Goal: Task Accomplishment & Management: Use online tool/utility

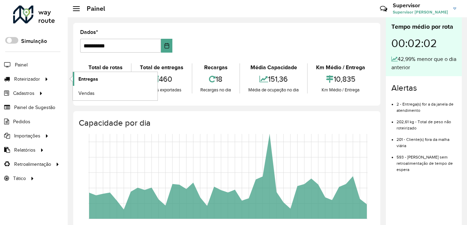
click at [90, 77] on span "Entregas" at bounding box center [88, 78] width 20 height 7
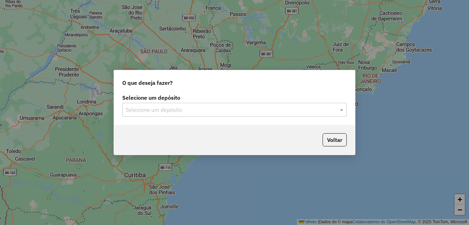
click at [211, 105] on div "Selecione um depósito" at bounding box center [234, 110] width 225 height 14
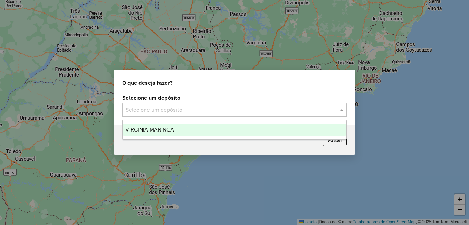
click at [188, 129] on div "VIRGÍNIA MARINGA" at bounding box center [235, 130] width 224 height 12
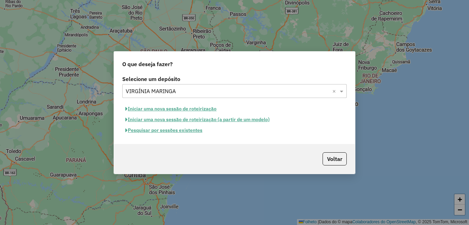
click at [175, 131] on font "Pesquisar por sessões existentes" at bounding box center [165, 130] width 75 height 6
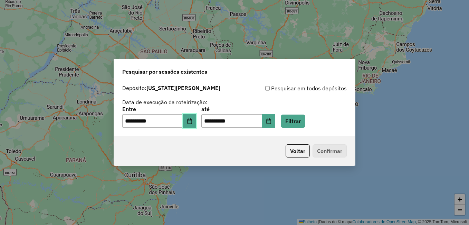
click at [190, 118] on button "Escolha a data" at bounding box center [189, 121] width 13 height 14
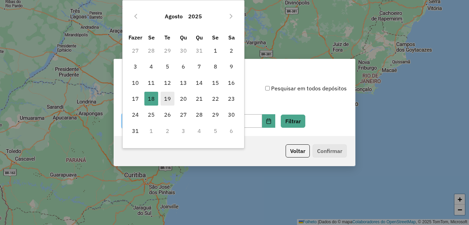
click at [164, 99] on font "19" at bounding box center [167, 98] width 7 height 8
type input "**********"
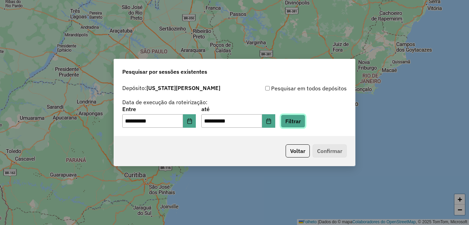
click at [306, 124] on button "Filtrar" at bounding box center [293, 120] width 25 height 13
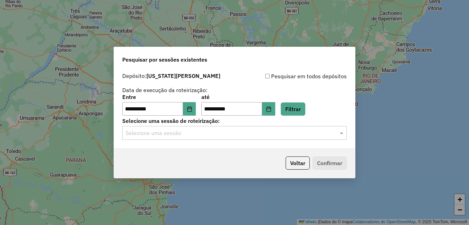
click at [202, 134] on input "text" at bounding box center [228, 133] width 204 height 8
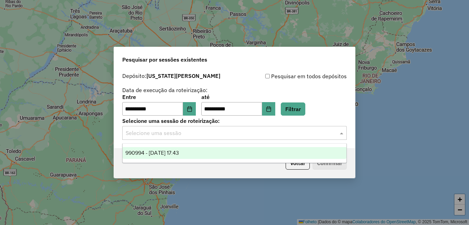
click at [179, 150] on span "990994 - 19/08/2025 17:43" at bounding box center [152, 153] width 54 height 6
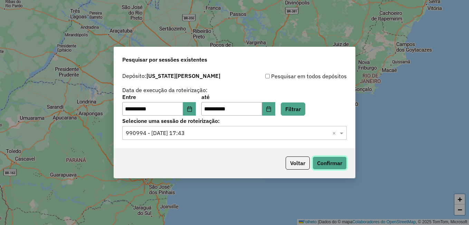
click at [335, 161] on button "Confirmar" at bounding box center [330, 162] width 34 height 13
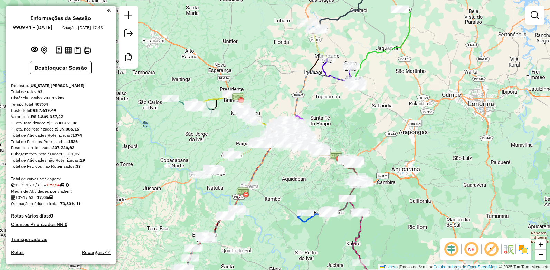
click at [469, 224] on em at bounding box center [471, 249] width 17 height 17
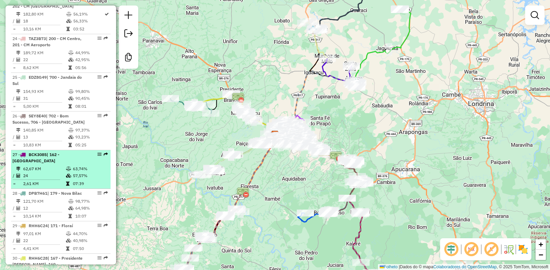
scroll to position [1106, 0]
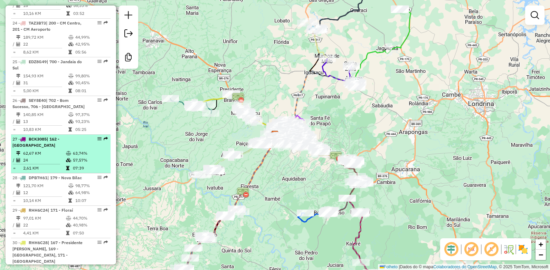
click at [43, 137] on span "BCK3085" at bounding box center [38, 139] width 18 height 5
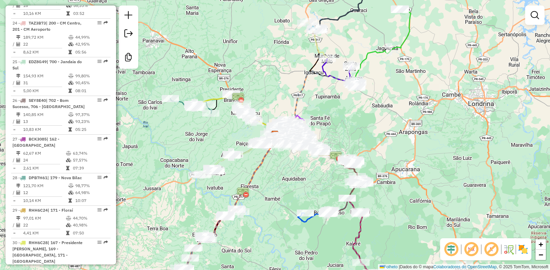
select select "**********"
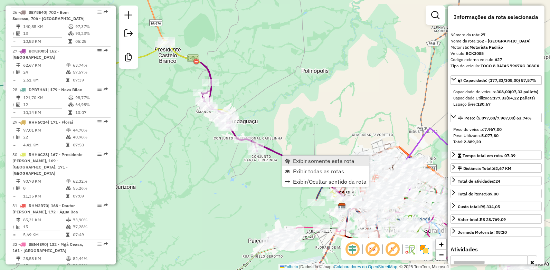
click at [304, 161] on span "Exibir somente esta rota" at bounding box center [324, 161] width 62 height 6
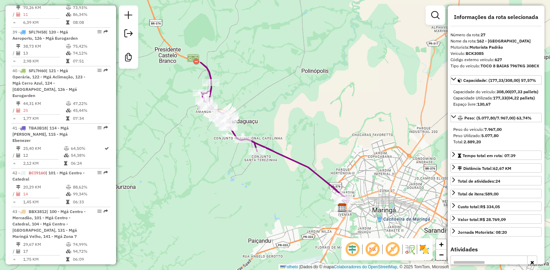
scroll to position [1672, 0]
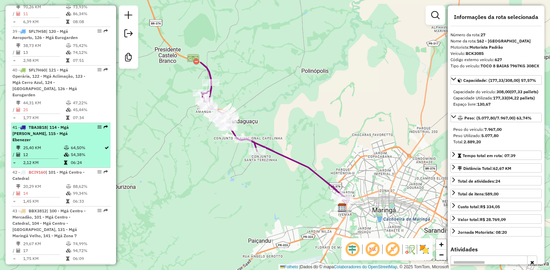
click at [34, 125] on span "TBA3B18" at bounding box center [38, 127] width 18 height 5
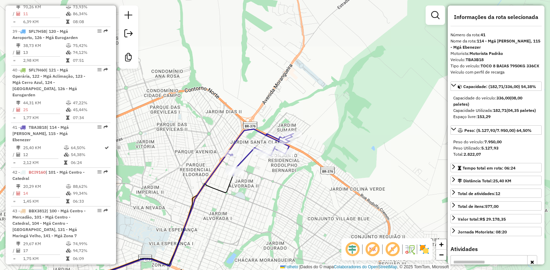
drag, startPoint x: 397, startPoint y: 112, endPoint x: 259, endPoint y: 207, distance: 168.2
click at [259, 207] on div "Janela de atendimento Grade de atendimento Capacidade Transportadoras Veículos …" at bounding box center [275, 135] width 550 height 270
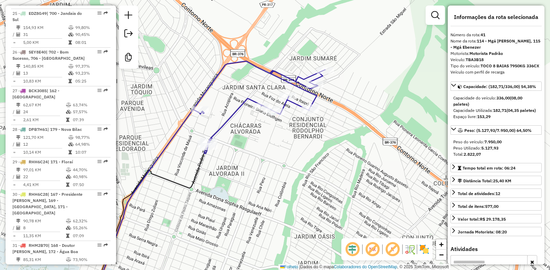
scroll to position [1154, 0]
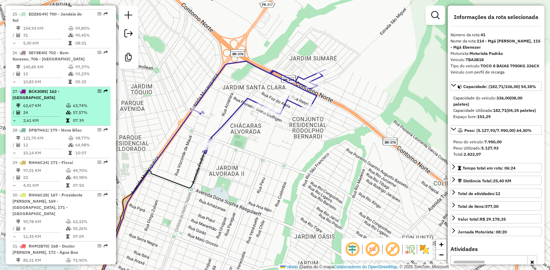
click at [34, 89] on span "BCK3085" at bounding box center [38, 91] width 18 height 5
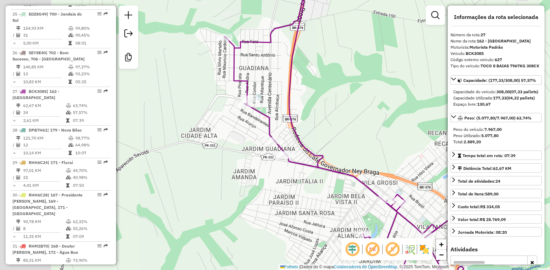
drag, startPoint x: 238, startPoint y: 109, endPoint x: 328, endPoint y: 110, distance: 89.2
click at [328, 110] on div "Janela de atendimento Grade de atendimento Capacidade Transportadoras Veículos …" at bounding box center [275, 135] width 550 height 270
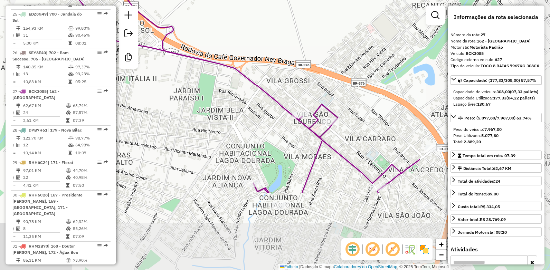
drag, startPoint x: 394, startPoint y: 180, endPoint x: 208, endPoint y: 76, distance: 212.5
click at [208, 76] on div "Janela de atendimento Grade de atendimento Capacidade Transportadoras Veículos …" at bounding box center [275, 135] width 550 height 270
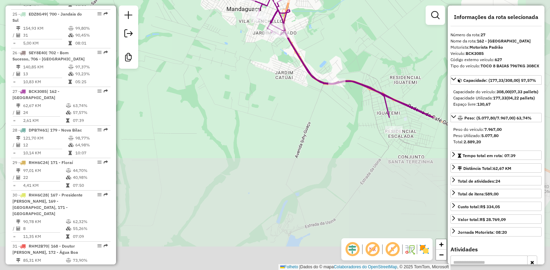
drag, startPoint x: 399, startPoint y: 194, endPoint x: 313, endPoint y: 14, distance: 199.4
click at [313, 14] on div "Janela de atendimento Grade de atendimento Capacidade Transportadoras Veículos …" at bounding box center [275, 135] width 550 height 270
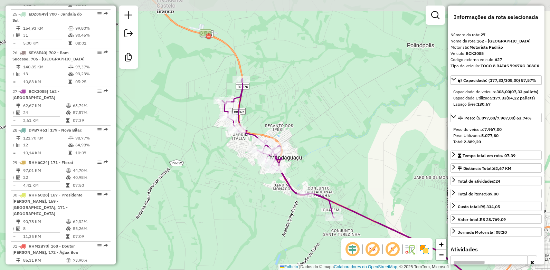
drag, startPoint x: 216, startPoint y: 64, endPoint x: 243, endPoint y: 163, distance: 103.0
click at [243, 163] on div "Janela de atendimento Grade de atendimento Capacidade Transportadoras Veículos …" at bounding box center [275, 135] width 550 height 270
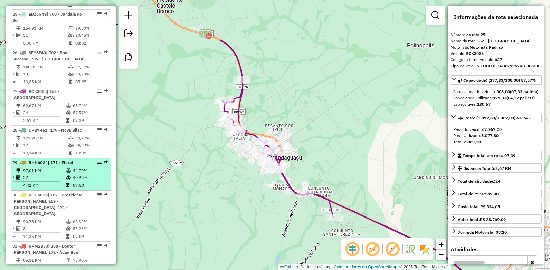
click at [44, 160] on span "RHH6C24" at bounding box center [38, 162] width 19 height 5
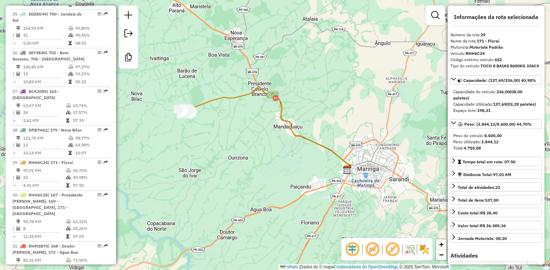
drag, startPoint x: 163, startPoint y: 127, endPoint x: 211, endPoint y: 124, distance: 48.5
click at [211, 124] on div "Janela de atendimento Grade de atendimento Capacidade Transportadoras Veículos …" at bounding box center [275, 135] width 550 height 270
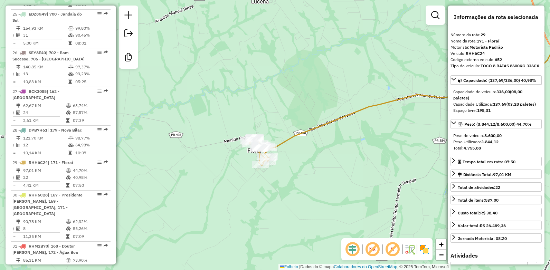
drag, startPoint x: 176, startPoint y: 85, endPoint x: 328, endPoint y: 162, distance: 170.5
click at [328, 162] on div "Janela de atendimento Grade de atendimento Capacidade Transportadoras Veículos …" at bounding box center [275, 135] width 550 height 270
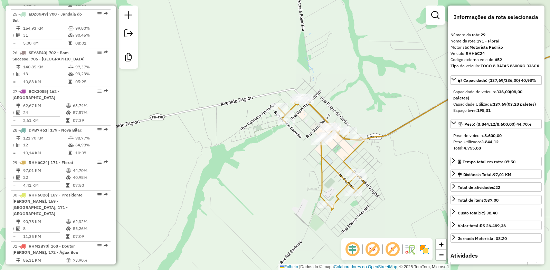
drag, startPoint x: 346, startPoint y: 188, endPoint x: 310, endPoint y: 125, distance: 72.8
click at [310, 125] on div "Janela de atendimento Grade de atendimento Capacidade Transportadoras Veículos …" at bounding box center [275, 135] width 550 height 270
drag, startPoint x: 38, startPoint y: 184, endPoint x: 358, endPoint y: 180, distance: 320.1
click at [38, 193] on span "RHH6C28" at bounding box center [38, 195] width 19 height 5
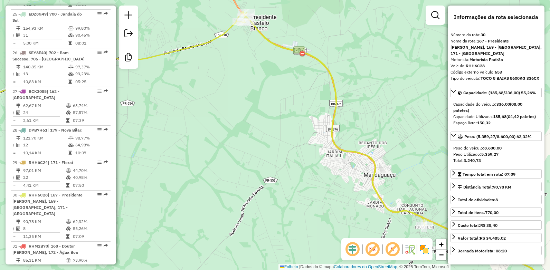
drag, startPoint x: 314, startPoint y: 77, endPoint x: 291, endPoint y: 103, distance: 34.6
click at [291, 103] on div "Janela de atendimento Grade de atendimento Capacidade Transportadoras Veículos …" at bounding box center [275, 135] width 550 height 270
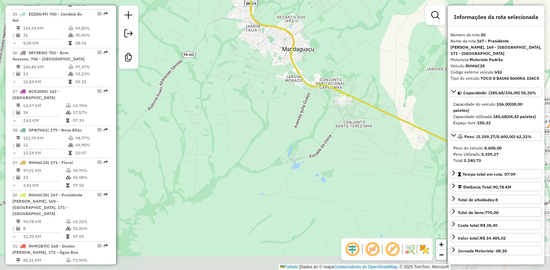
drag, startPoint x: 305, startPoint y: 179, endPoint x: 255, endPoint y: 73, distance: 117.4
click at [223, 54] on div "Janela de atendimento Grade de atendimento Capacidade Transportadoras Veículos …" at bounding box center [275, 135] width 550 height 270
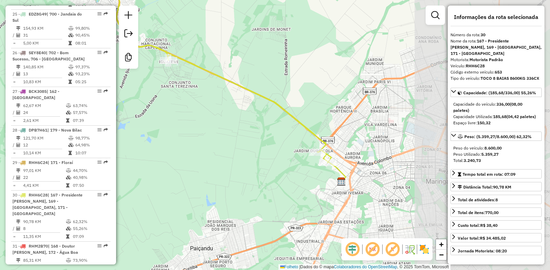
drag, startPoint x: 397, startPoint y: 118, endPoint x: 201, endPoint y: 94, distance: 197.5
click at [201, 94] on div "Janela de atendimento Grade de atendimento Capacidade Transportadoras Veículos …" at bounding box center [275, 135] width 550 height 270
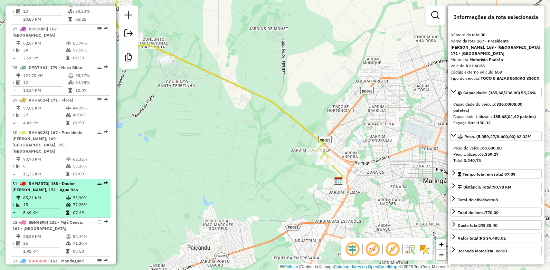
scroll to position [1223, 0]
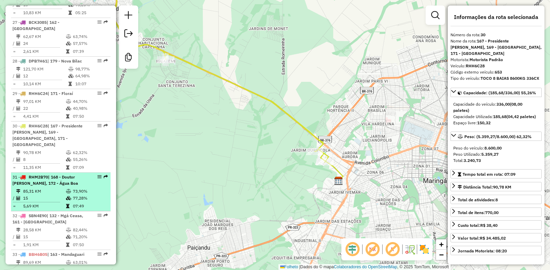
drag, startPoint x: 41, startPoint y: 158, endPoint x: 183, endPoint y: 147, distance: 142.8
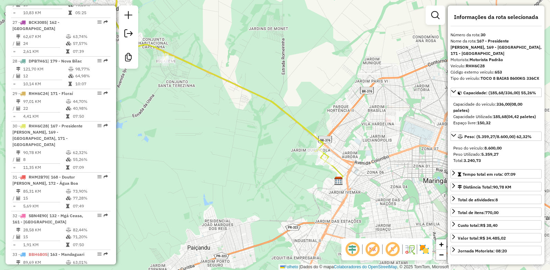
click at [41, 175] on span "RHM2B70" at bounding box center [38, 177] width 19 height 5
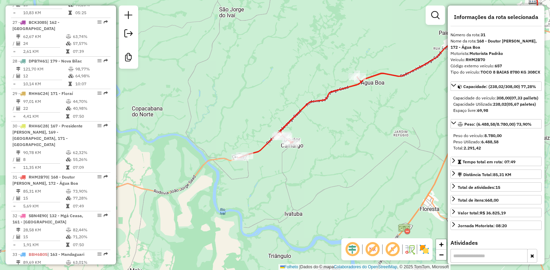
drag, startPoint x: 219, startPoint y: 188, endPoint x: 333, endPoint y: 129, distance: 127.9
click at [333, 129] on div "Janela de atendimento Grade de atendimento Capacidade Transportadoras Veículos …" at bounding box center [275, 135] width 550 height 270
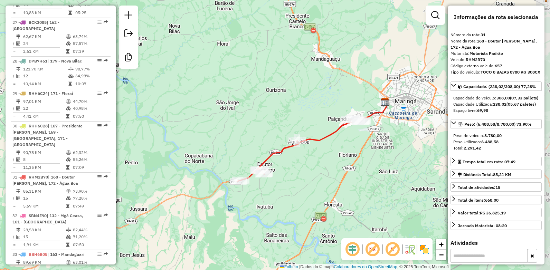
drag, startPoint x: 418, startPoint y: 97, endPoint x: 335, endPoint y: 145, distance: 96.3
click at [334, 147] on div "Janela de atendimento Grade de atendimento Capacidade Transportadoras Veículos …" at bounding box center [275, 135] width 550 height 270
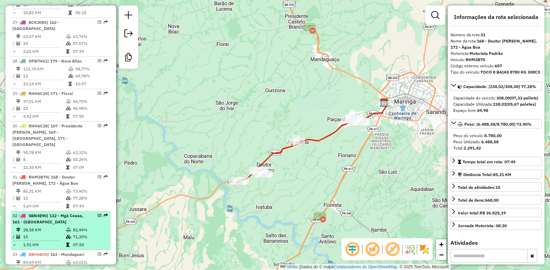
click at [39, 213] on span "SBN4E90" at bounding box center [38, 215] width 18 height 5
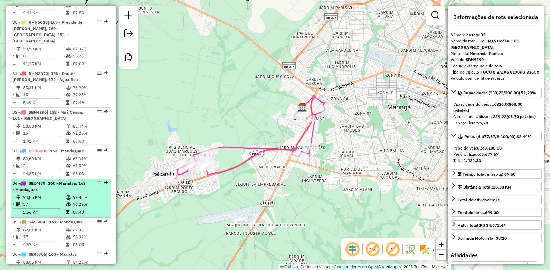
scroll to position [1361, 0]
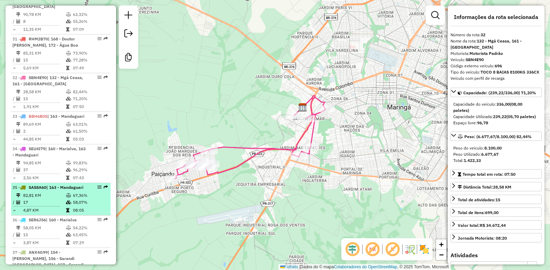
drag, startPoint x: 45, startPoint y: 177, endPoint x: 48, endPoint y: 174, distance: 4.2
click at [45, 185] on span "SAS8A60" at bounding box center [38, 187] width 18 height 5
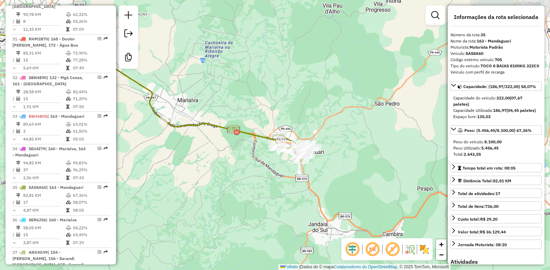
drag, startPoint x: 392, startPoint y: 147, endPoint x: 272, endPoint y: 107, distance: 126.6
click at [272, 107] on div "Janela de atendimento Grade de atendimento Capacidade Transportadoras Veículos …" at bounding box center [275, 135] width 550 height 270
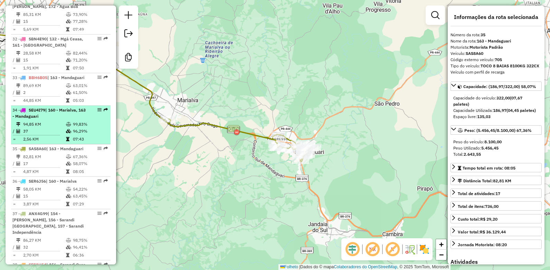
scroll to position [1430, 0]
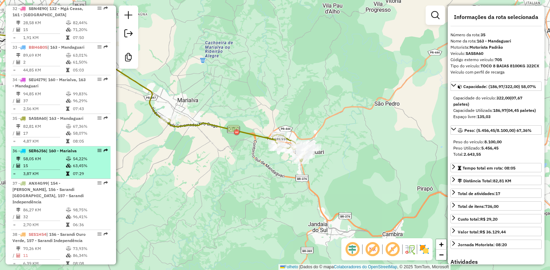
click at [40, 148] on span "SER6J56" at bounding box center [37, 150] width 17 height 5
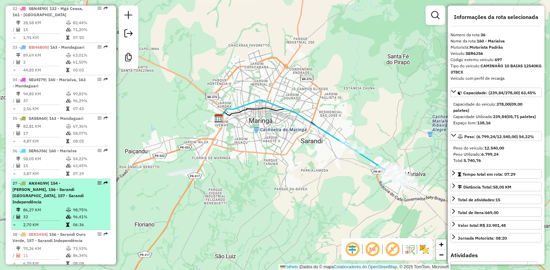
scroll to position [1465, 0]
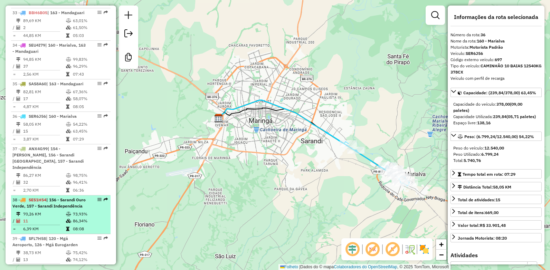
click at [40, 197] on span "SES1H54" at bounding box center [38, 199] width 18 height 5
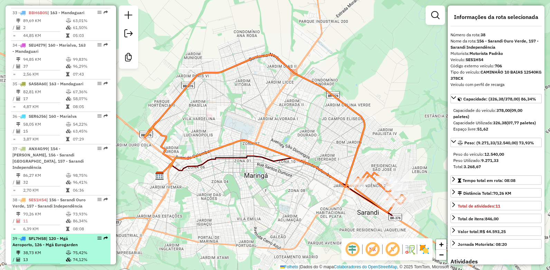
click at [37, 224] on span "SFL7H58" at bounding box center [37, 238] width 17 height 5
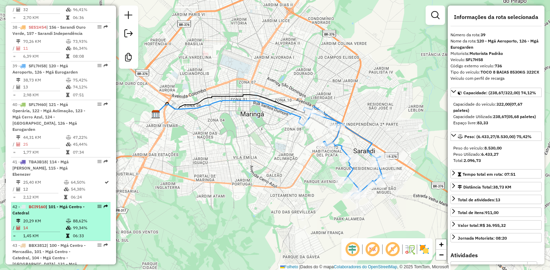
scroll to position [1672, 0]
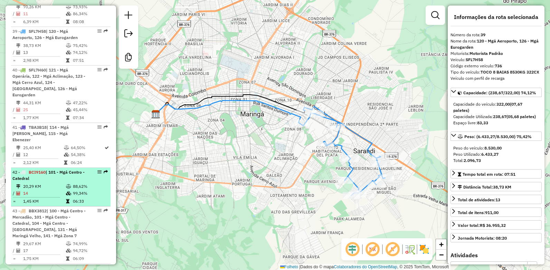
click at [36, 170] on span "BCI9160" at bounding box center [37, 172] width 17 height 5
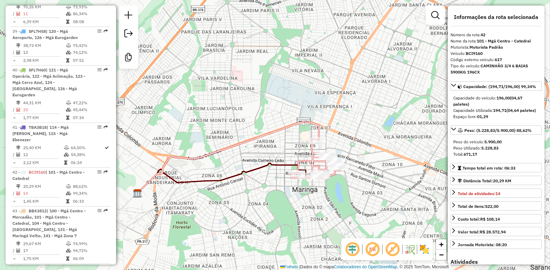
drag, startPoint x: 320, startPoint y: 163, endPoint x: 260, endPoint y: 161, distance: 60.5
click at [260, 163] on icon at bounding box center [222, 178] width 168 height 30
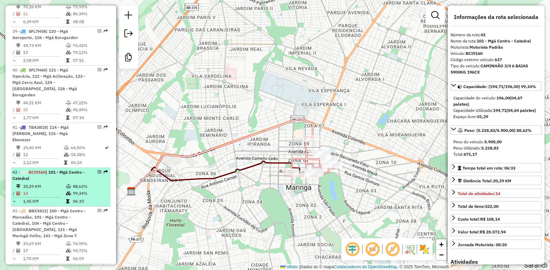
click at [38, 170] on span "BCI9160" at bounding box center [37, 172] width 17 height 5
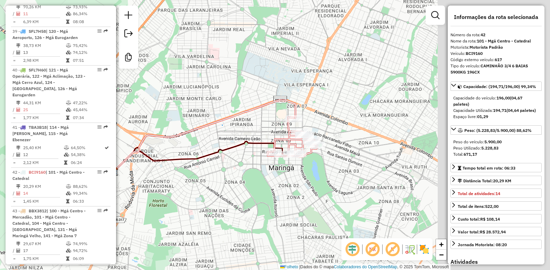
drag, startPoint x: 391, startPoint y: 143, endPoint x: 250, endPoint y: 135, distance: 140.9
click at [250, 135] on div "Janela de atendimento Grade de atendimento Capacidade Transportadoras Veículos …" at bounding box center [275, 135] width 550 height 270
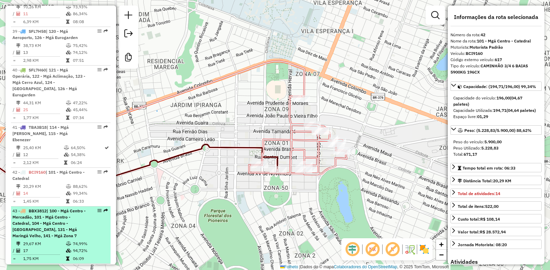
click at [37, 207] on li "43 - BBX3812 | 100 - Mgá Centro - Mercadão, 101 - Mgá Centro - Catedral, 104 - …" at bounding box center [61, 235] width 100 height 57
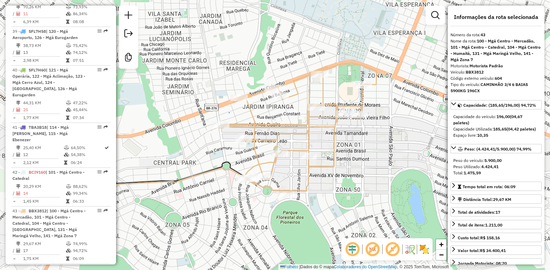
drag, startPoint x: 385, startPoint y: 129, endPoint x: 284, endPoint y: 126, distance: 101.0
click at [304, 129] on icon at bounding box center [298, 128] width 158 height 130
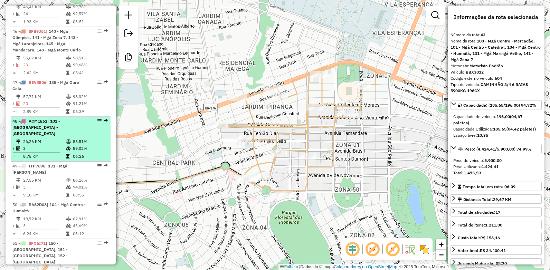
scroll to position [2052, 0]
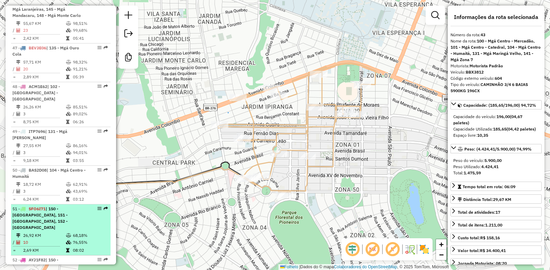
click at [36, 205] on li "51 - SFO6I71 | 150 - [GEOGRAPHIC_DATA], 151 - [GEOGRAPHIC_DATA], 152 - [GEOGRAP…" at bounding box center [61, 230] width 100 height 51
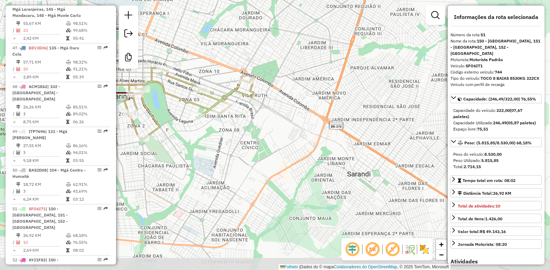
drag, startPoint x: 396, startPoint y: 153, endPoint x: 245, endPoint y: 122, distance: 153.9
click at [241, 122] on div "Janela de atendimento Grade de atendimento Capacidade Transportadoras Veículos …" at bounding box center [275, 135] width 550 height 270
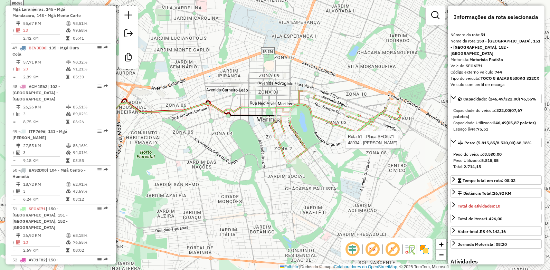
drag, startPoint x: 244, startPoint y: 130, endPoint x: 317, endPoint y: 178, distance: 87.0
click at [317, 178] on div "Rota 51 - Placa SFO6I71 48934 - [PERSON_NAME] de atendimento Grade de atendimen…" at bounding box center [275, 135] width 550 height 270
click at [469, 158] on div "Peso Utilizado: 5.815,85" at bounding box center [496, 161] width 86 height 6
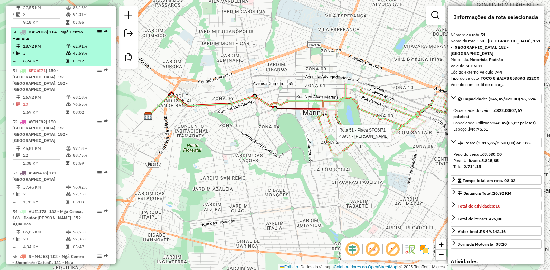
scroll to position [2225, 0]
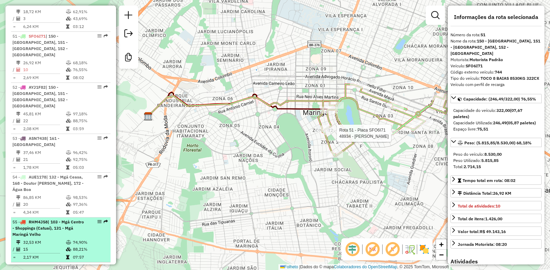
click at [30, 219] on span "RHM4J58" at bounding box center [38, 221] width 19 height 5
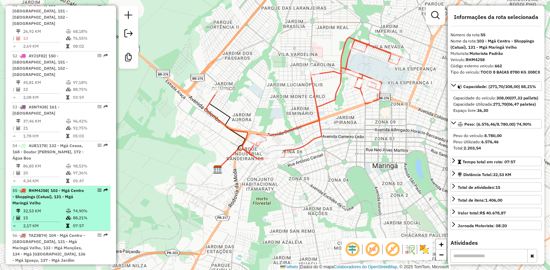
scroll to position [2260, 0]
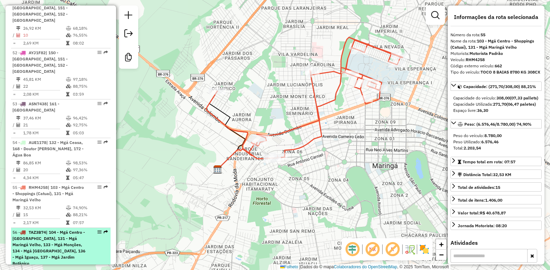
click at [35, 224] on span "TAZ3B74" at bounding box center [37, 232] width 17 height 5
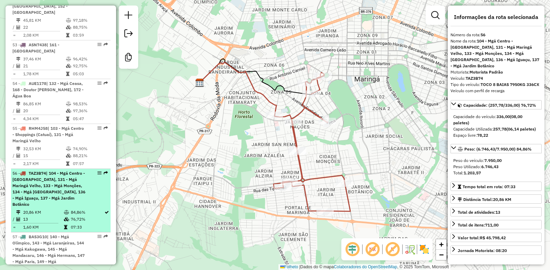
scroll to position [2329, 0]
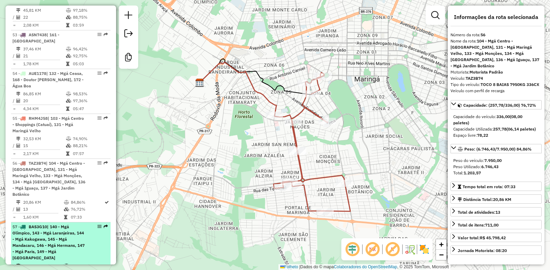
click at [43, 224] on span "BAS3G10" at bounding box center [38, 226] width 18 height 5
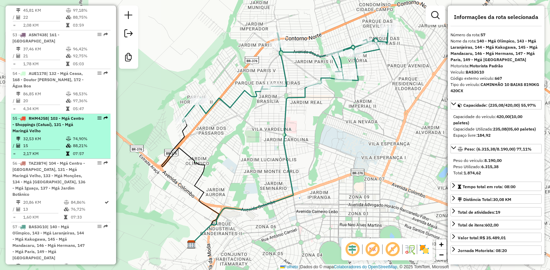
scroll to position [2294, 0]
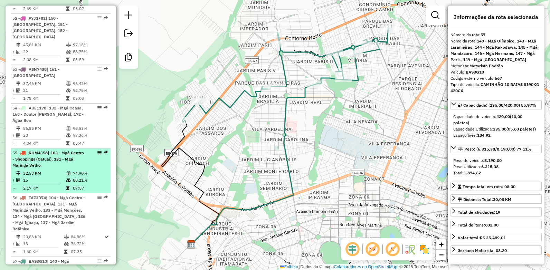
click at [44, 150] on span "RHM4J58" at bounding box center [38, 152] width 19 height 5
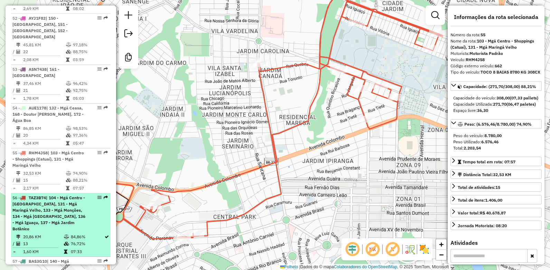
drag, startPoint x: 50, startPoint y: 205, endPoint x: 63, endPoint y: 200, distance: 13.4
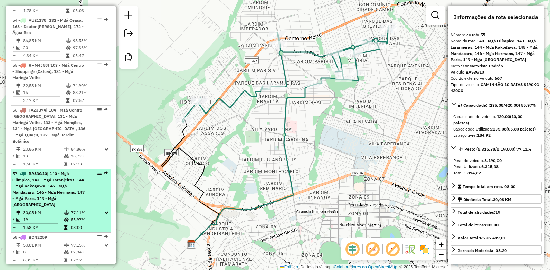
scroll to position [2398, 0]
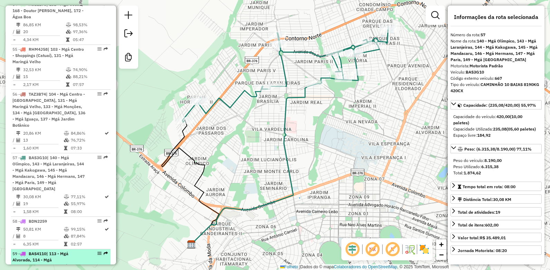
drag, startPoint x: 39, startPoint y: 191, endPoint x: 39, endPoint y: 188, distance: 3.8
click at [39, 224] on span "BAS4110" at bounding box center [38, 253] width 18 height 5
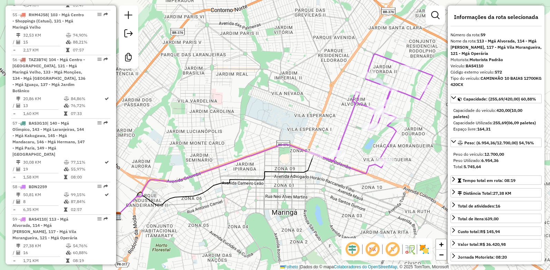
scroll to position [2467, 0]
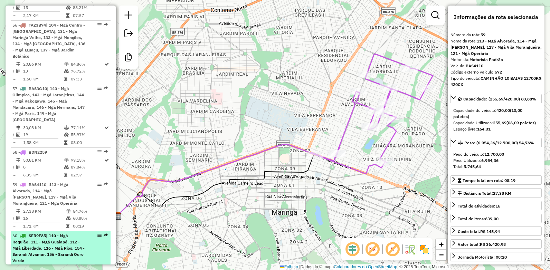
drag, startPoint x: 44, startPoint y: 119, endPoint x: 41, endPoint y: 175, distance: 55.7
click at [44, 180] on li "59 - BAS4110 | 113 - Mgá Alvorada, 114 - Mgá [PERSON_NAME], 117 - Mgá Vila Mora…" at bounding box center [61, 205] width 100 height 51
click at [41, 224] on span "SER9F85" at bounding box center [37, 235] width 17 height 5
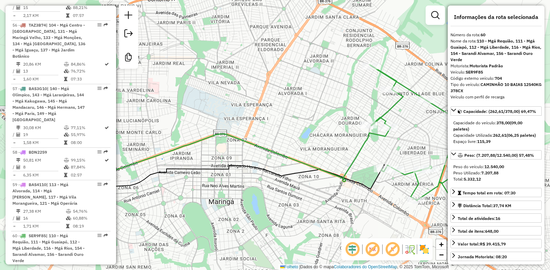
scroll to position [35, 0]
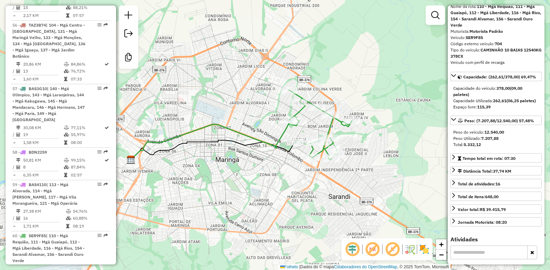
drag, startPoint x: 396, startPoint y: 145, endPoint x: 301, endPoint y: 130, distance: 95.6
click at [301, 130] on div "Janela de atendimento Grade de atendimento Capacidade Transportadoras Veículos …" at bounding box center [275, 135] width 550 height 270
